Goal: Navigation & Orientation: Find specific page/section

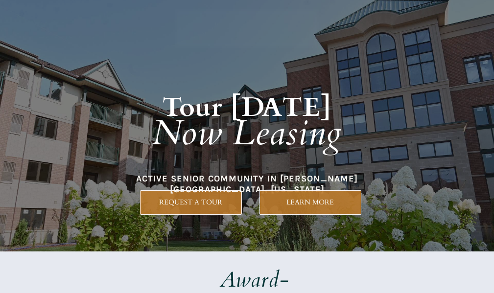
click at [277, 150] on em "Now Leasing" at bounding box center [247, 134] width 190 height 48
click at [289, 87] on h1 "Tour [DATE] Now Leasing" at bounding box center [247, 112] width 419 height 142
click at [256, 148] on em "Now Leasing" at bounding box center [247, 134] width 190 height 48
click at [195, 117] on em "Now Leasing" at bounding box center [247, 134] width 190 height 48
click at [263, 90] on strong "Tour [DATE]" at bounding box center [248, 108] width 170 height 36
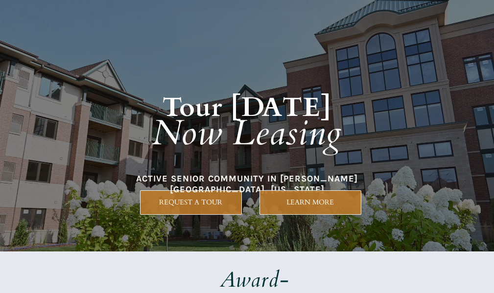
click at [293, 122] on em "Now Leasing" at bounding box center [247, 134] width 190 height 48
click at [235, 142] on em "Now Leasing" at bounding box center [247, 134] width 190 height 48
click at [260, 167] on h1 "Tour [DATE] Now Leasing" at bounding box center [247, 112] width 419 height 142
click at [218, 150] on em "Now Leasing" at bounding box center [247, 134] width 190 height 48
click at [272, 168] on h1 "Tour [DATE] Now Leasing" at bounding box center [247, 112] width 419 height 142
